Goal: Transaction & Acquisition: Book appointment/travel/reservation

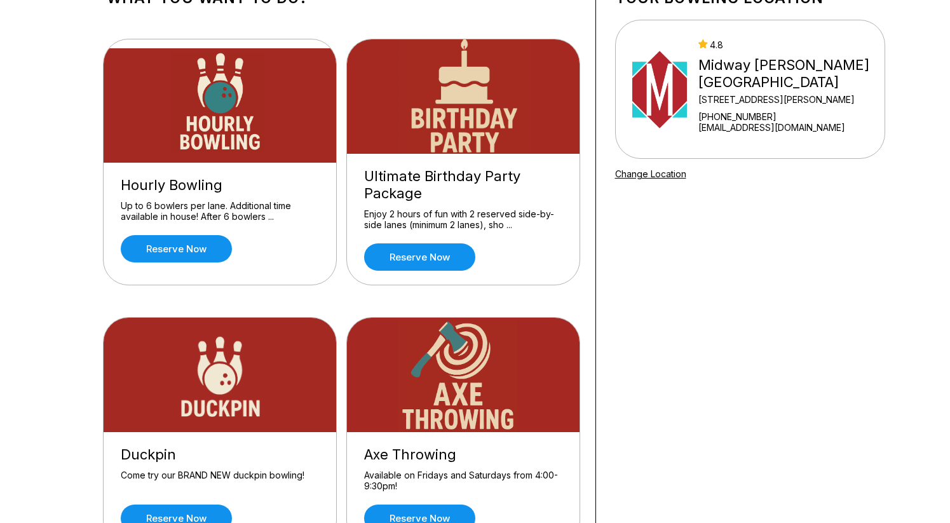
scroll to position [100, 0]
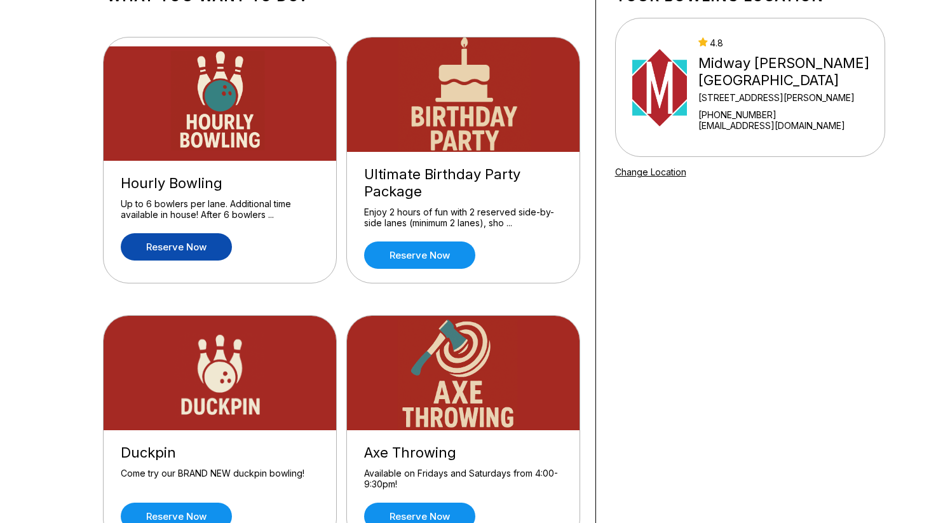
click at [151, 244] on link "Reserve now" at bounding box center [176, 246] width 111 height 27
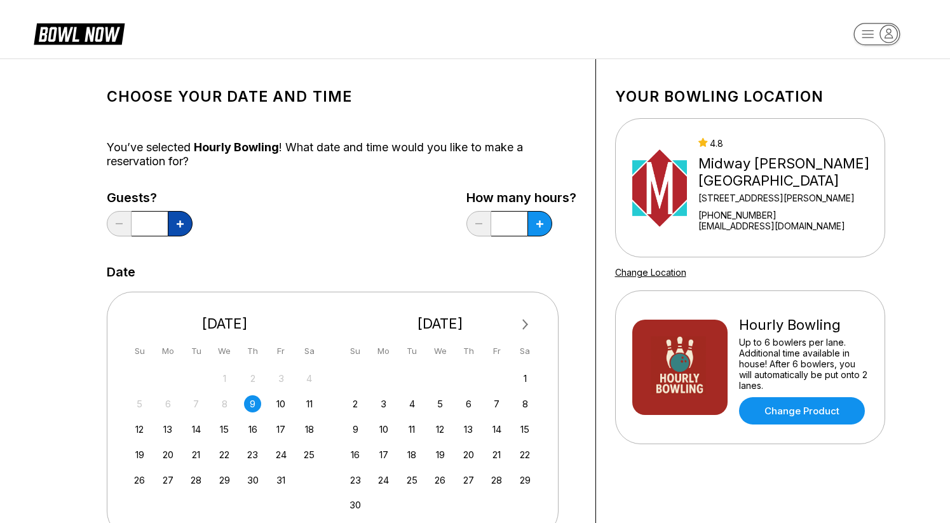
click at [182, 221] on icon at bounding box center [180, 224] width 7 height 7
type input "*"
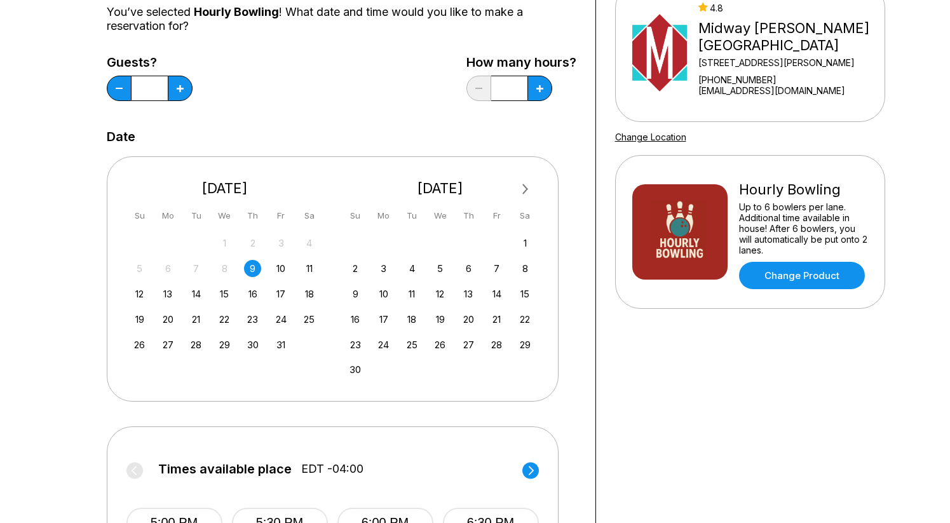
scroll to position [137, 0]
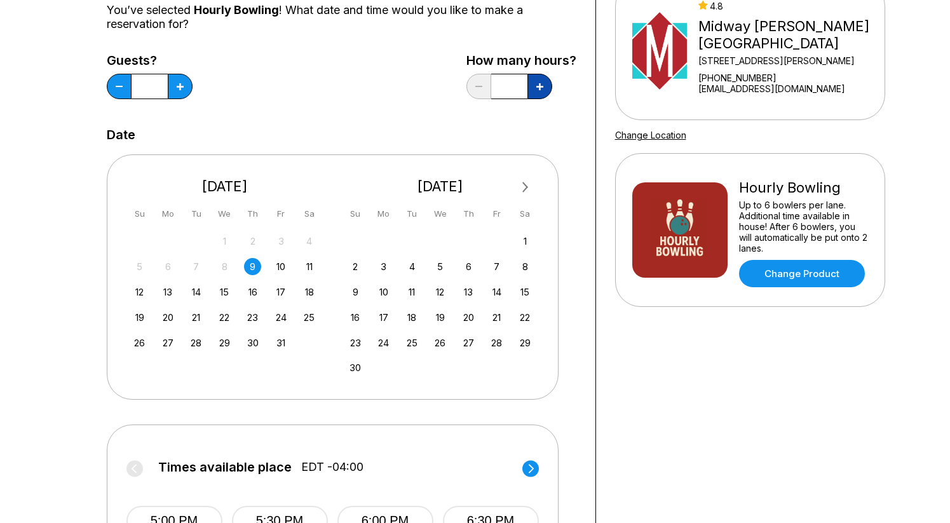
click at [538, 92] on button at bounding box center [540, 86] width 25 height 25
click at [546, 88] on button at bounding box center [540, 86] width 25 height 25
type input "*"
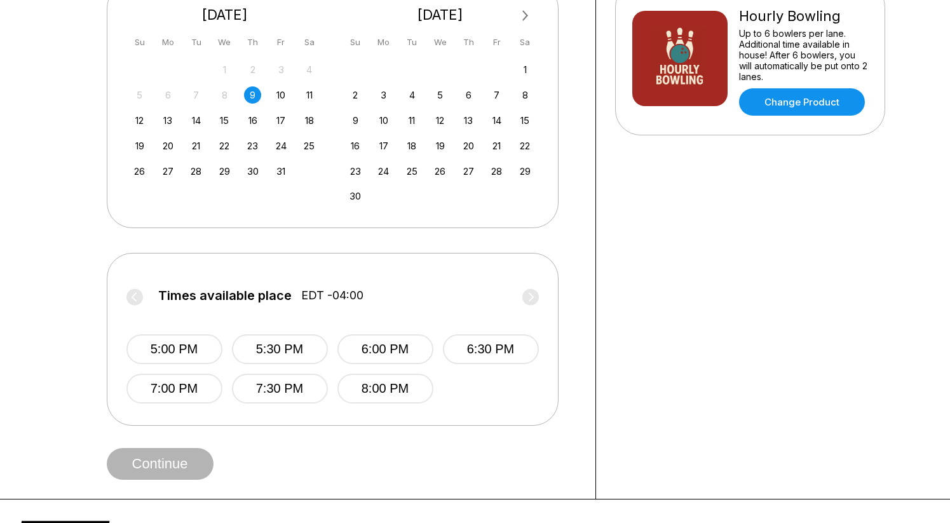
scroll to position [305, 0]
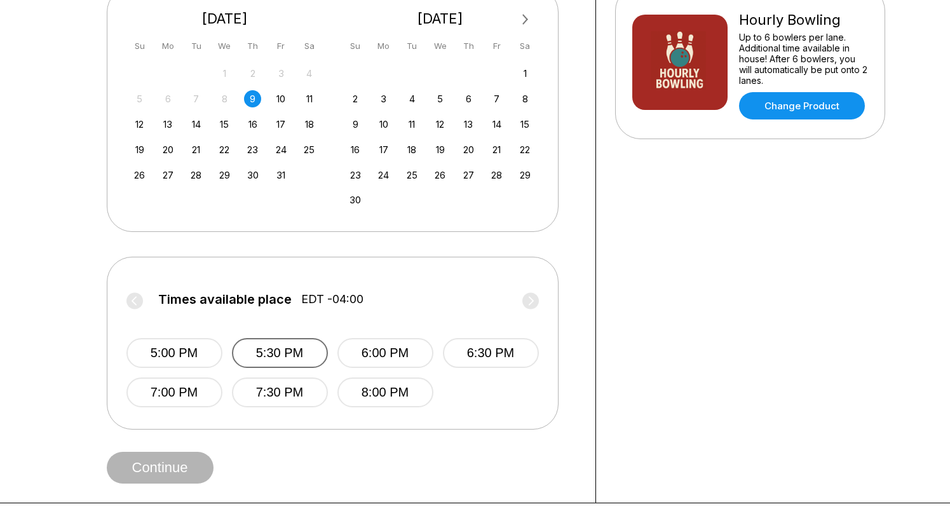
click at [301, 360] on button "5:30 PM" at bounding box center [280, 353] width 96 height 30
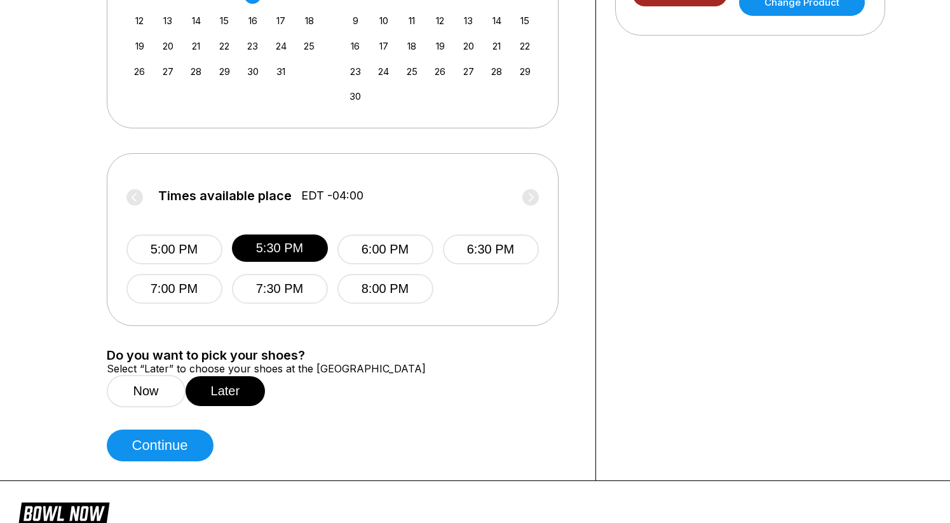
scroll to position [414, 0]
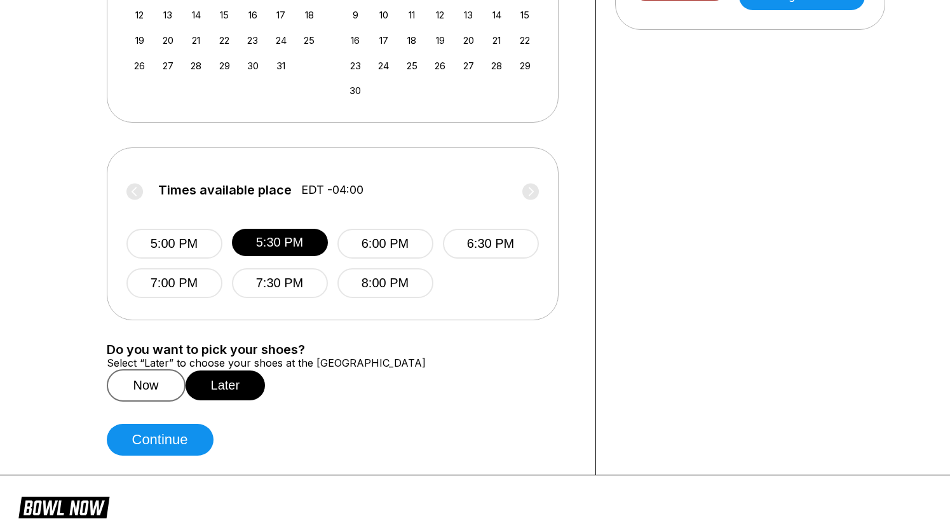
click at [161, 402] on button "Now" at bounding box center [146, 385] width 79 height 32
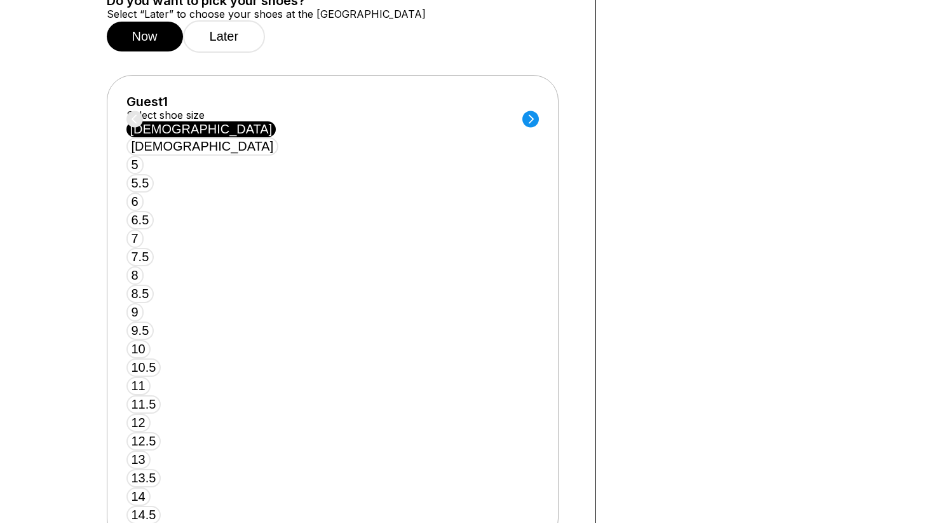
scroll to position [764, 0]
click at [279, 137] on button "[DEMOGRAPHIC_DATA]" at bounding box center [203, 146] width 153 height 18
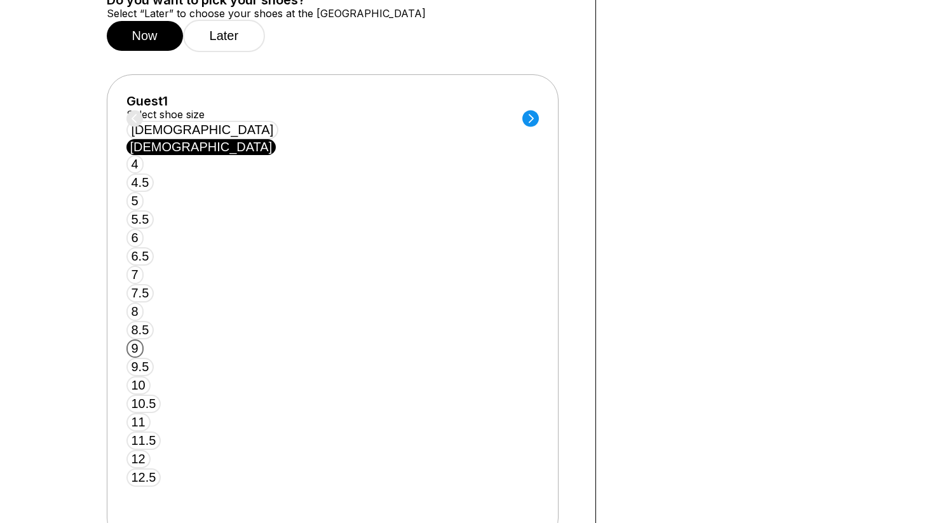
click at [144, 339] on button "9" at bounding box center [135, 348] width 17 height 18
click at [533, 127] on circle at bounding box center [531, 118] width 17 height 17
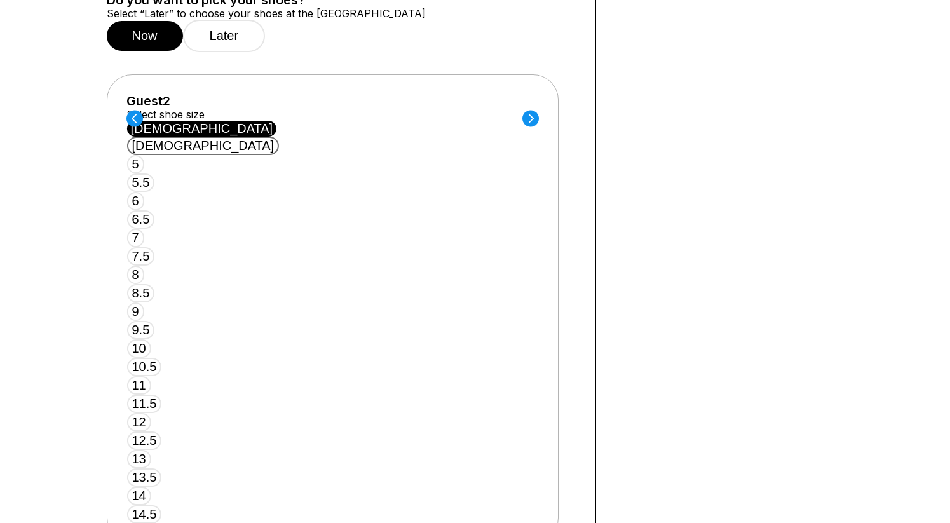
click at [279, 137] on button "[DEMOGRAPHIC_DATA]" at bounding box center [203, 146] width 153 height 18
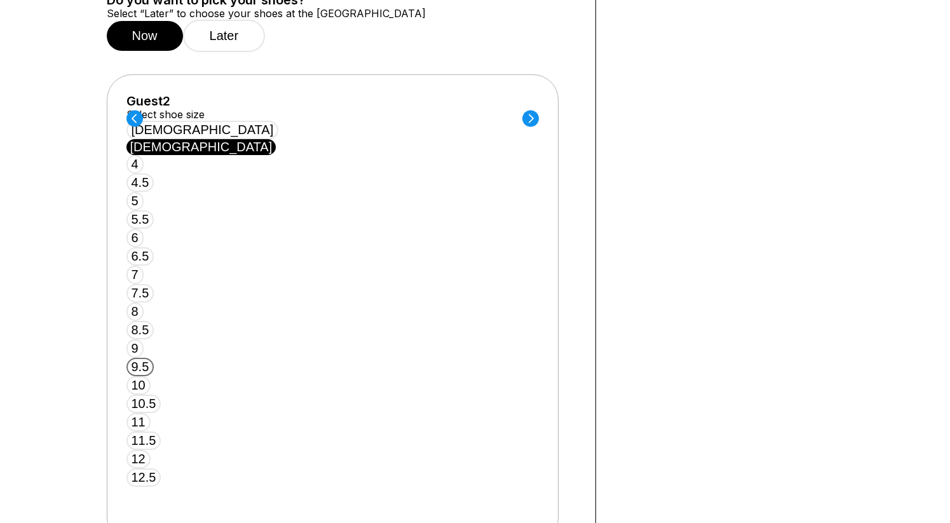
click at [154, 358] on button "9.5" at bounding box center [141, 367] width 28 height 18
click at [528, 127] on circle at bounding box center [531, 118] width 17 height 17
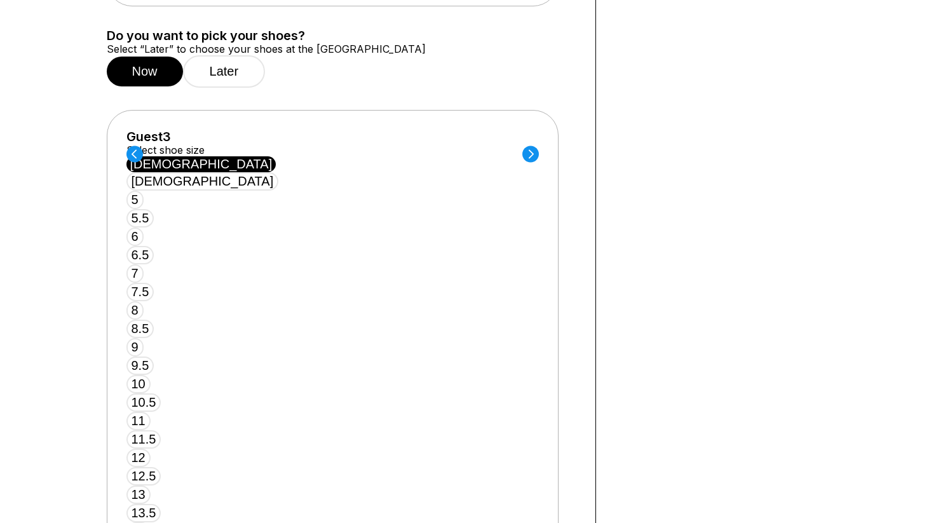
scroll to position [707, 0]
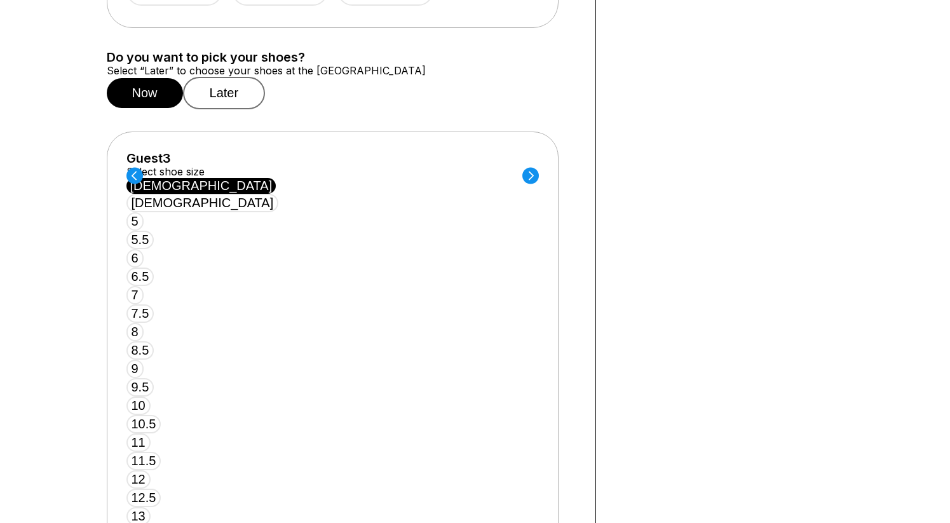
click at [252, 109] on button "Later" at bounding box center [224, 93] width 83 height 32
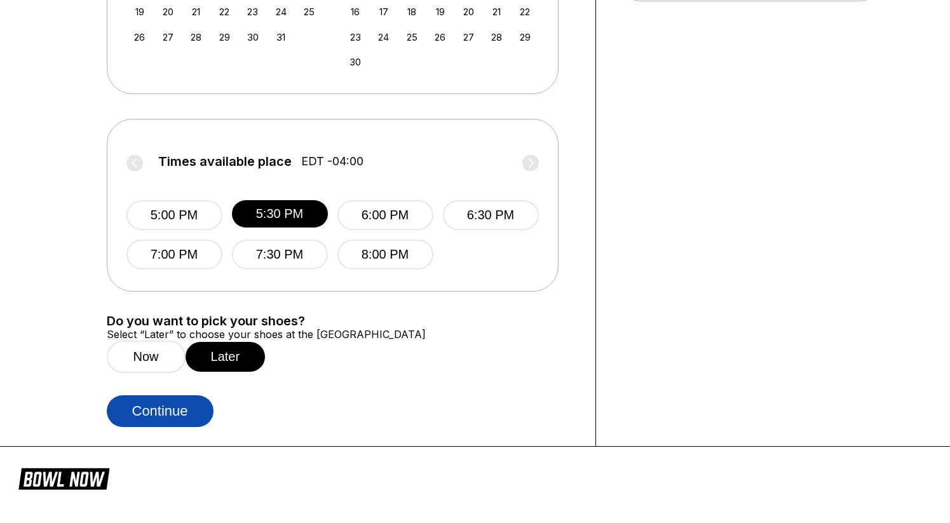
scroll to position [441, 0]
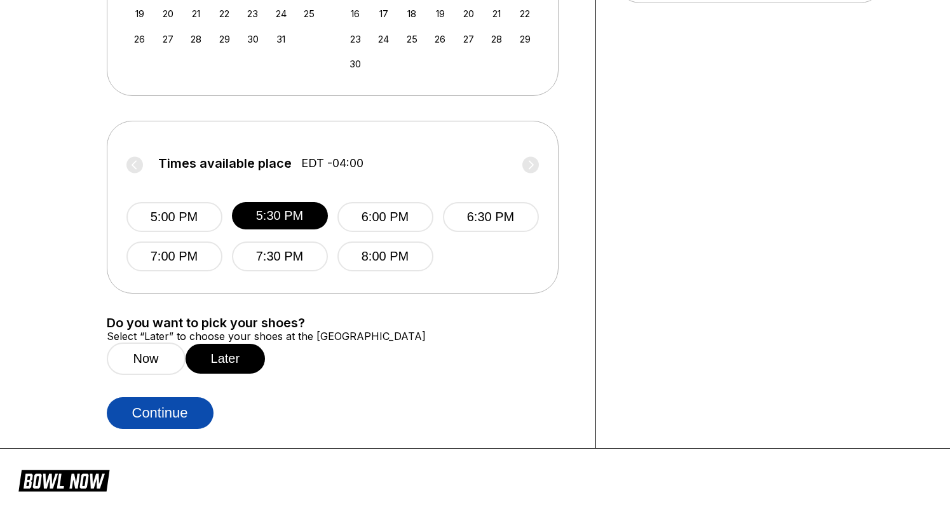
click at [174, 429] on button "Continue" at bounding box center [160, 413] width 107 height 32
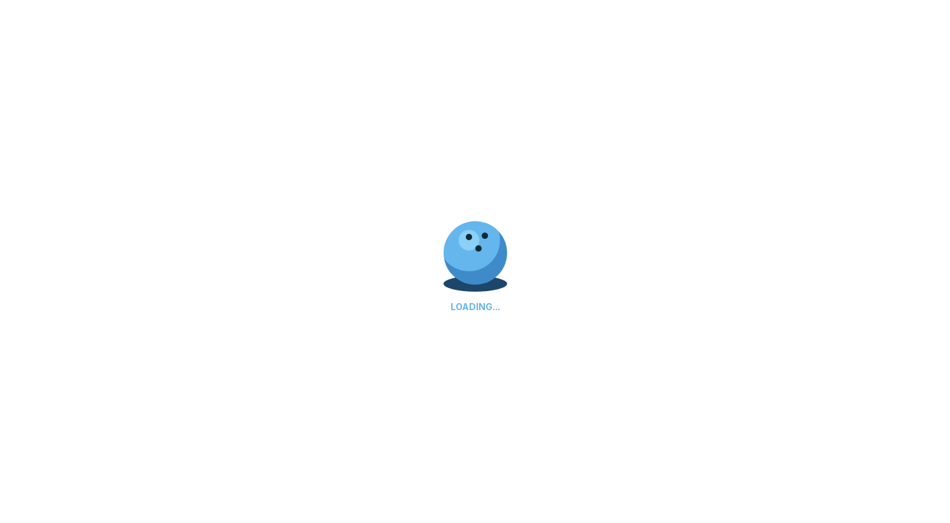
select select "**"
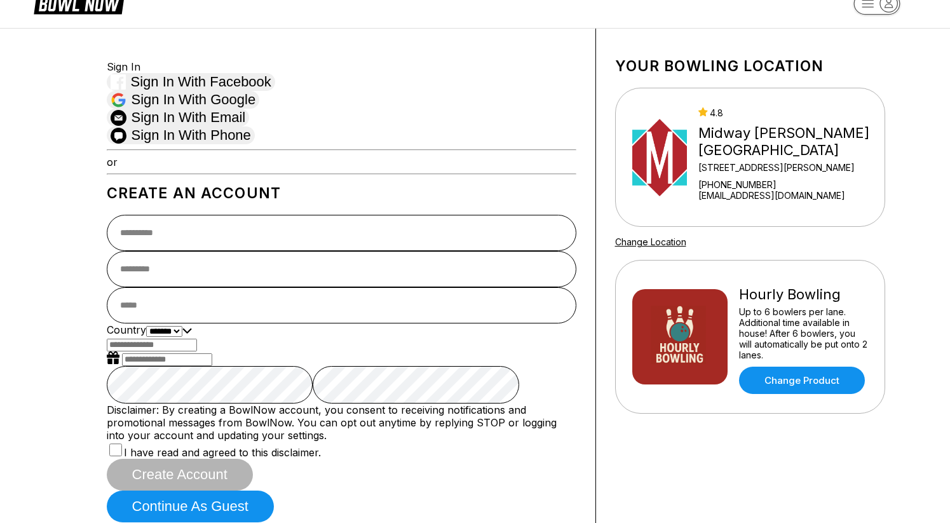
scroll to position [32, 0]
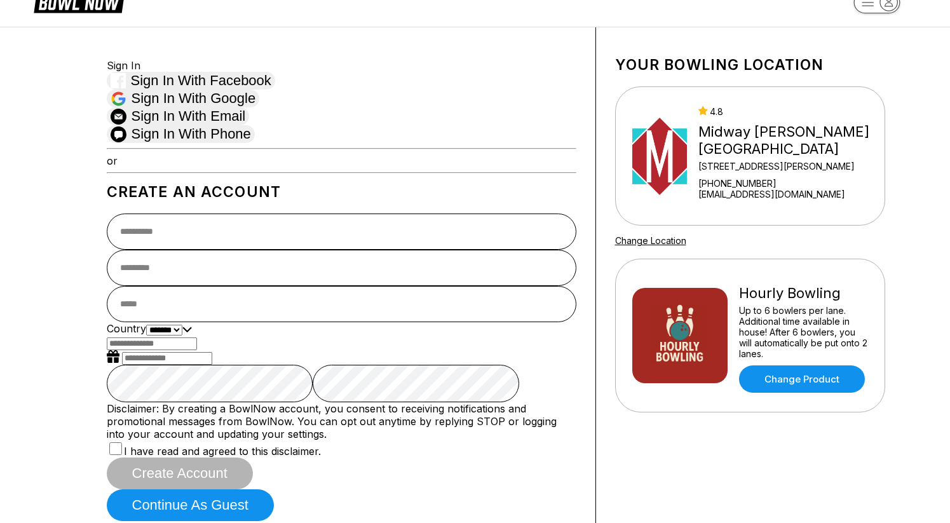
click at [274, 95] on div "Sign In Sign in with Facebook Sign in with Google Sign in with Email Sign in wi…" at bounding box center [342, 283] width 470 height 475
click at [256, 101] on span "Sign in with Google" at bounding box center [194, 98] width 125 height 17
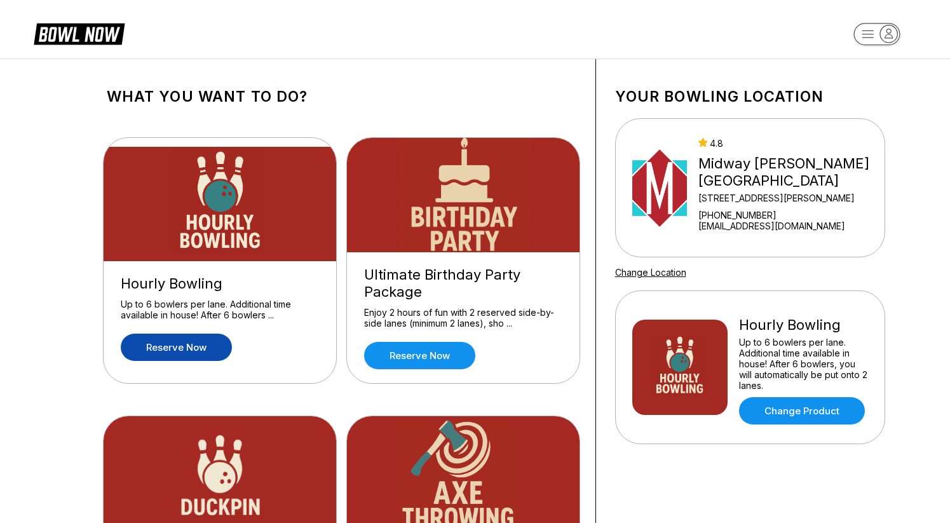
click at [190, 349] on link "Reserve now" at bounding box center [176, 347] width 111 height 27
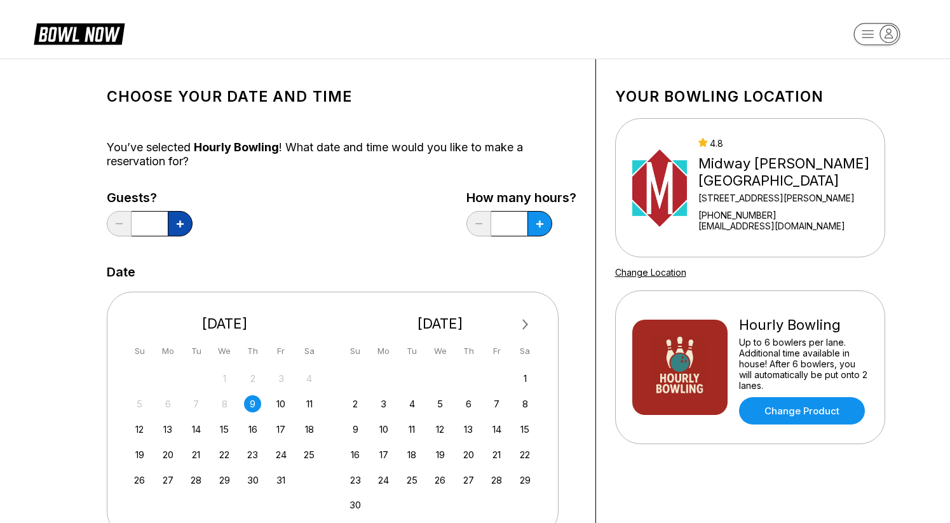
click at [175, 233] on button at bounding box center [180, 223] width 25 height 25
type input "*"
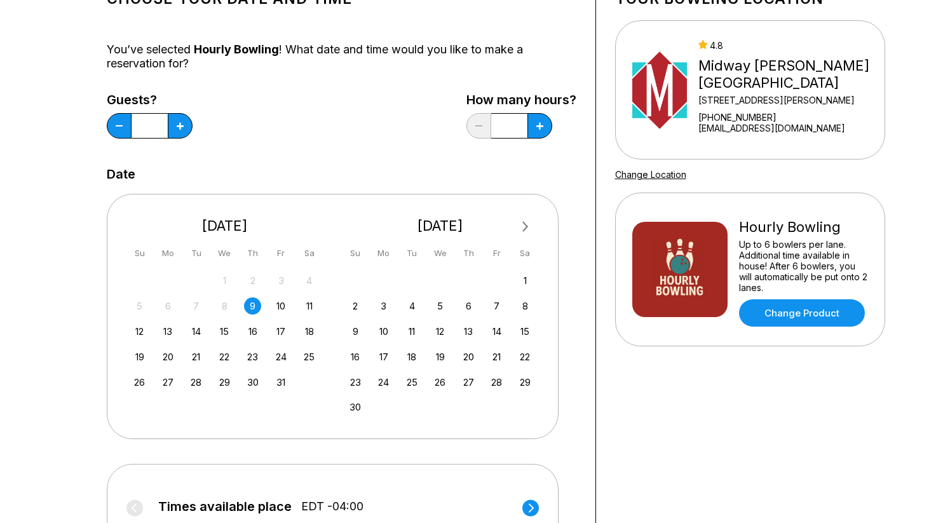
scroll to position [102, 0]
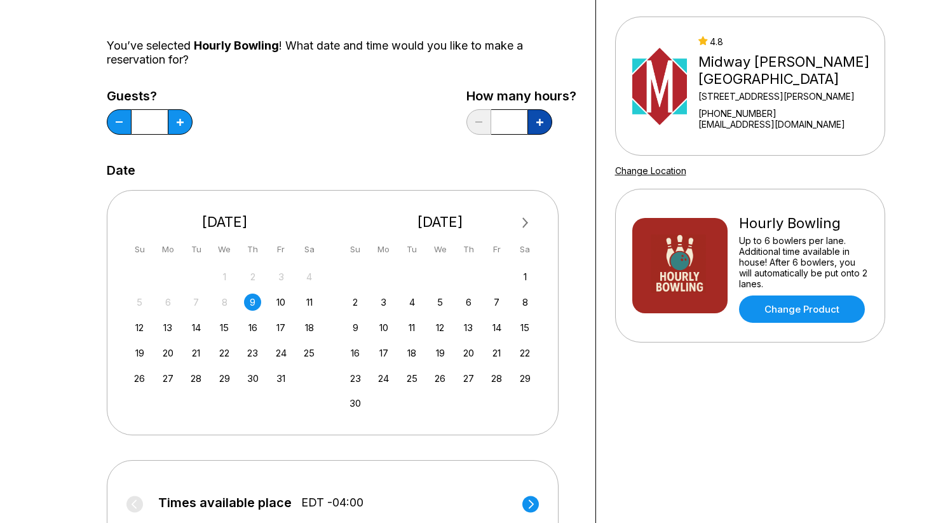
click at [543, 122] on button at bounding box center [540, 121] width 25 height 25
type input "*"
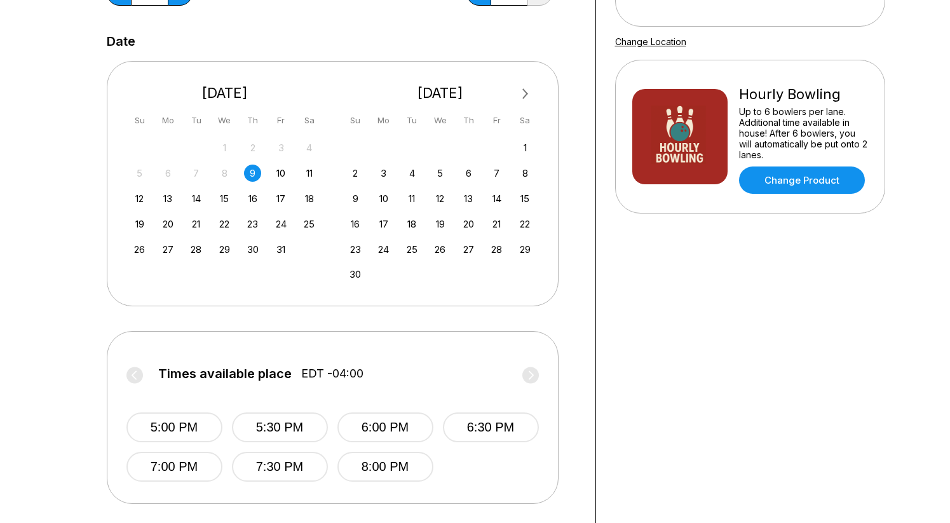
scroll to position [233, 0]
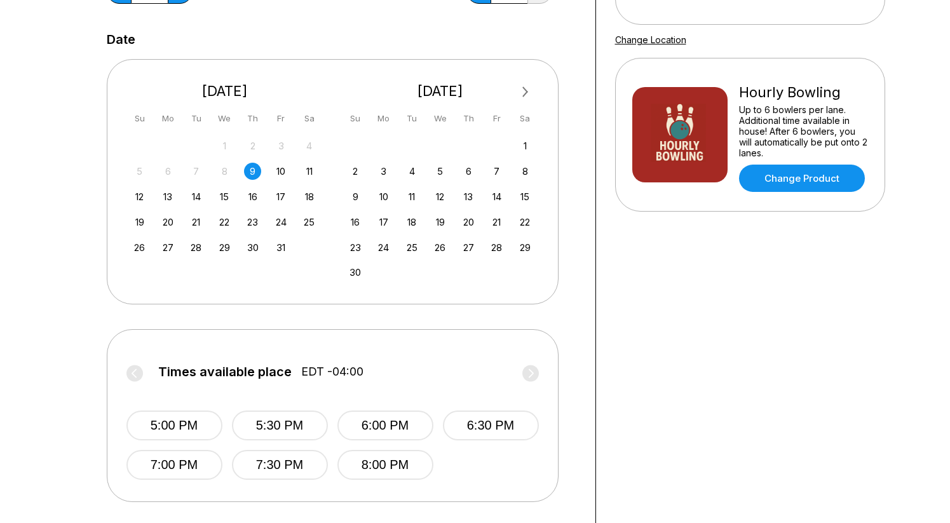
click at [273, 408] on div "5:00 PM 5:30 PM 6:00 PM 6:30 PM 7:00 PM 7:30 PM 8:00 PM" at bounding box center [333, 432] width 413 height 95
click at [276, 423] on button "5:30 PM" at bounding box center [280, 426] width 96 height 30
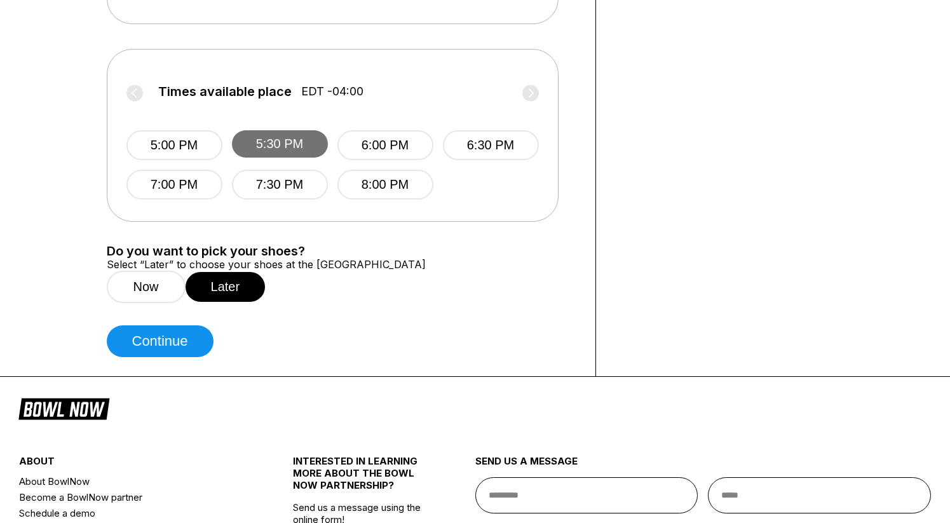
scroll to position [527, 0]
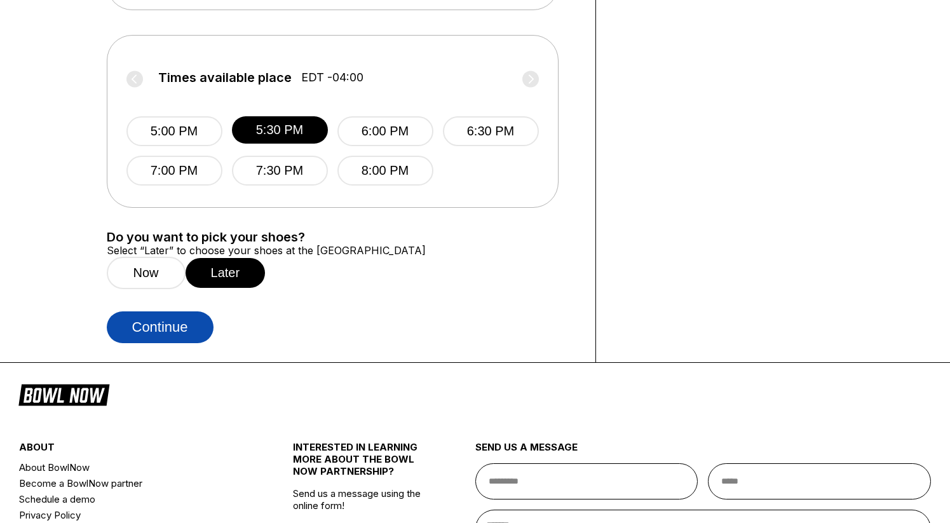
click at [200, 343] on button "Continue" at bounding box center [160, 328] width 107 height 32
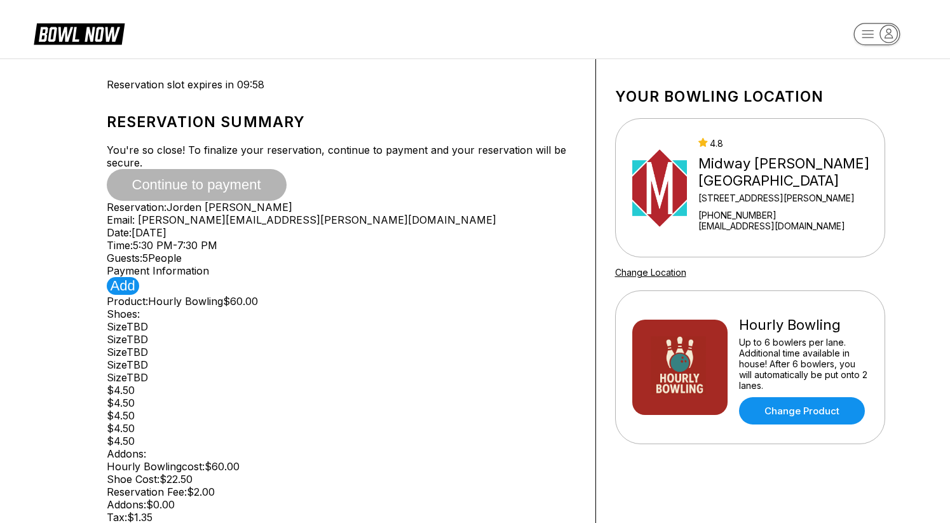
type input "**********"
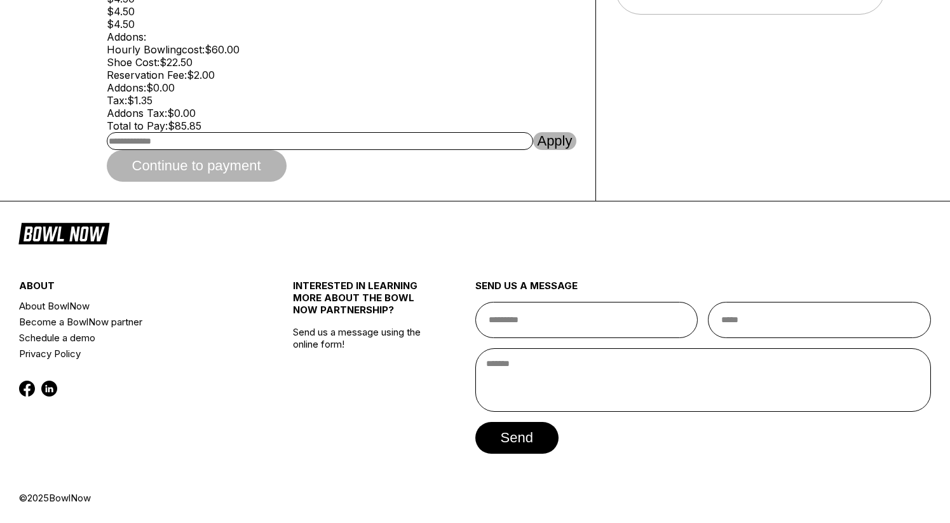
scroll to position [404, 0]
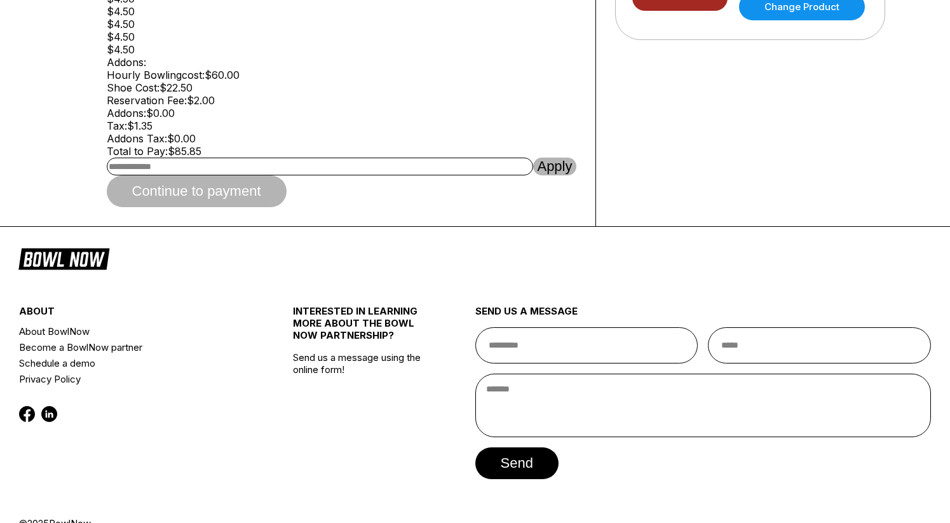
click at [200, 198] on span "Continue to payment" at bounding box center [197, 192] width 180 height 13
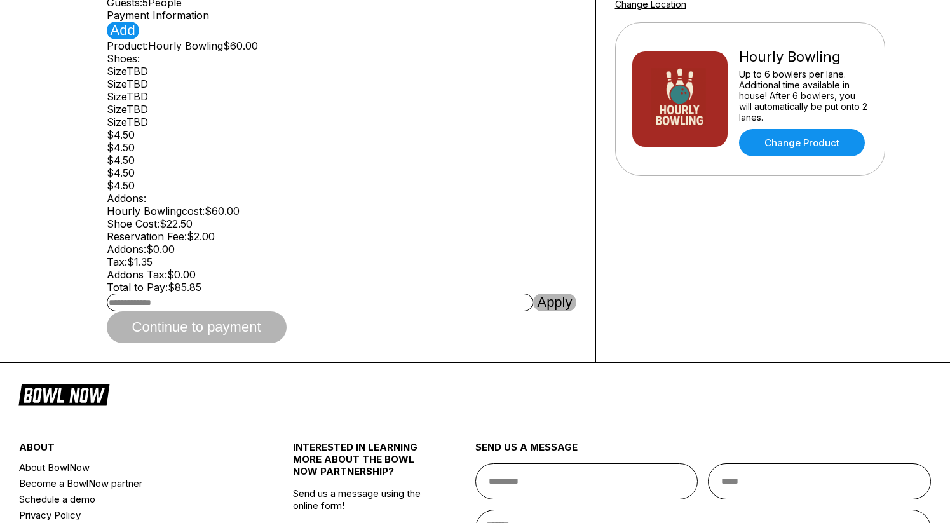
scroll to position [195, 0]
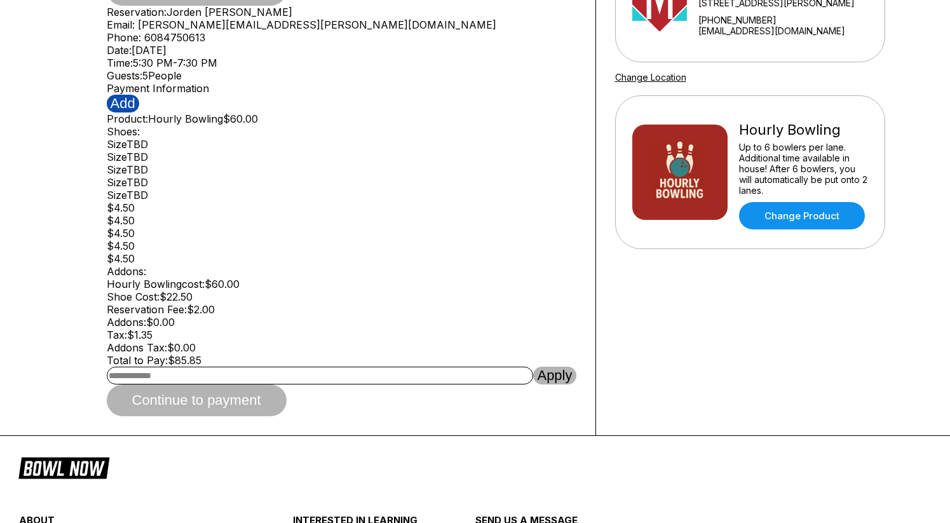
click at [124, 113] on button "Add" at bounding box center [123, 104] width 32 height 18
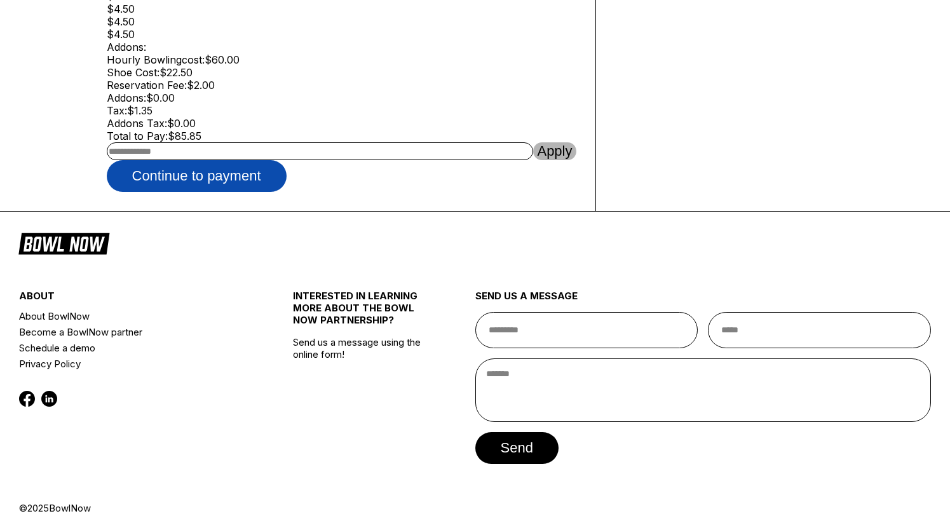
scroll to position [522, 0]
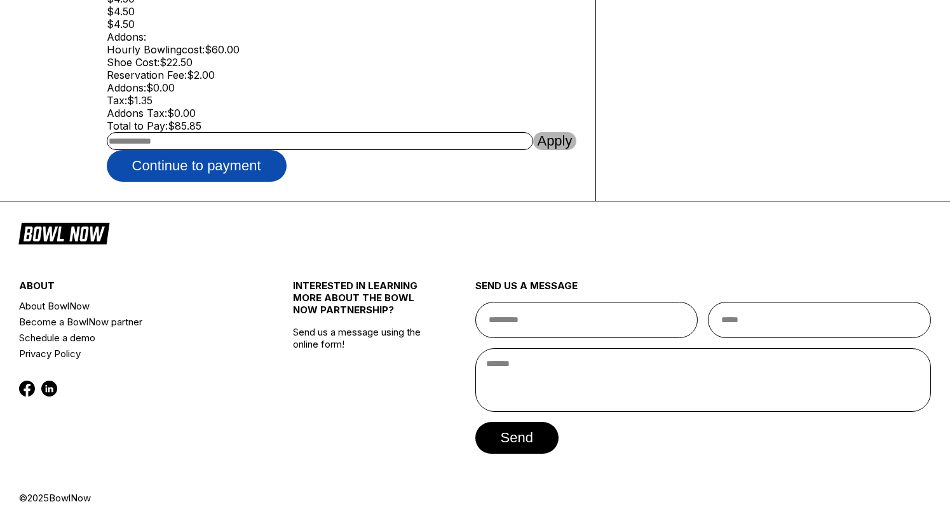
click at [224, 182] on button "Continue to payment" at bounding box center [197, 166] width 180 height 32
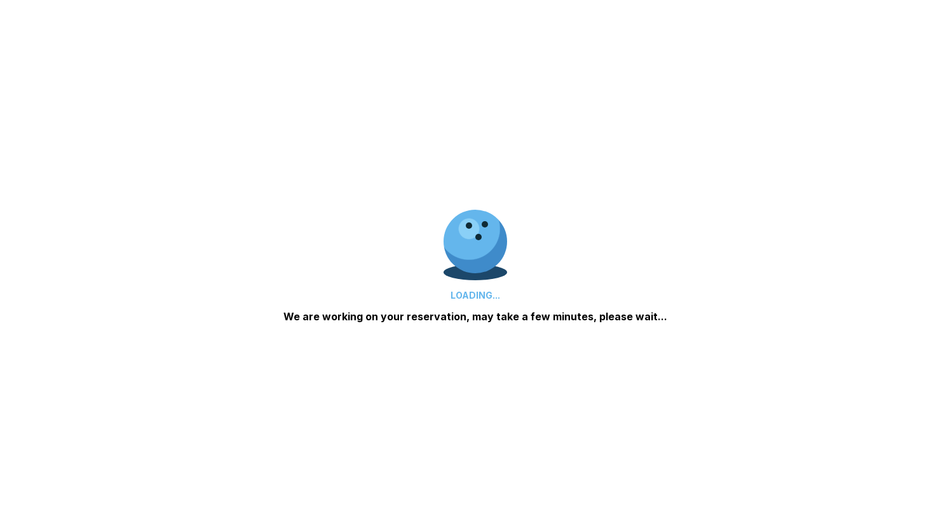
scroll to position [0, 0]
